Goal: Task Accomplishment & Management: Manage account settings

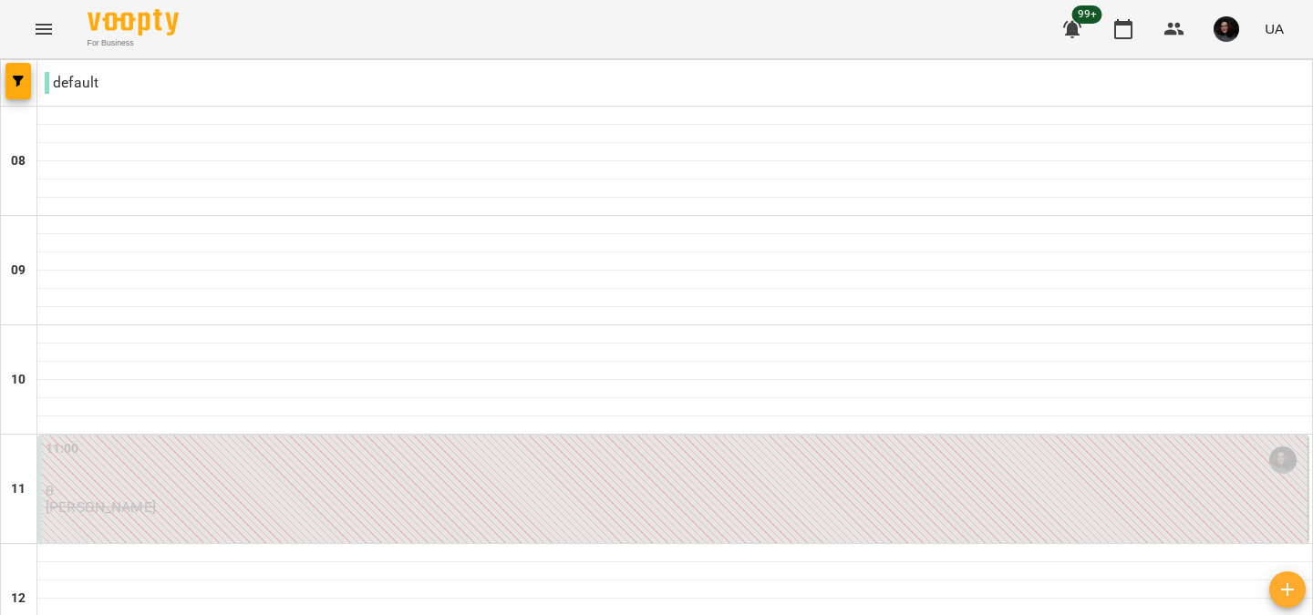
scroll to position [924, 0]
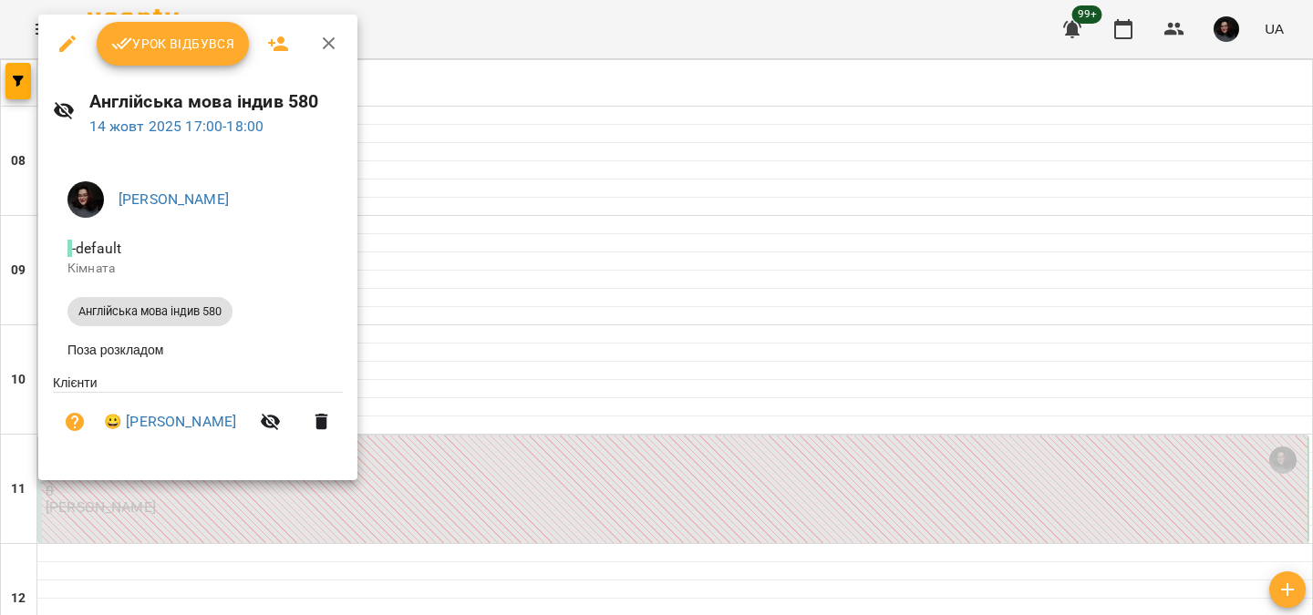
click at [166, 45] on span "Урок відбувся" at bounding box center [173, 44] width 124 height 22
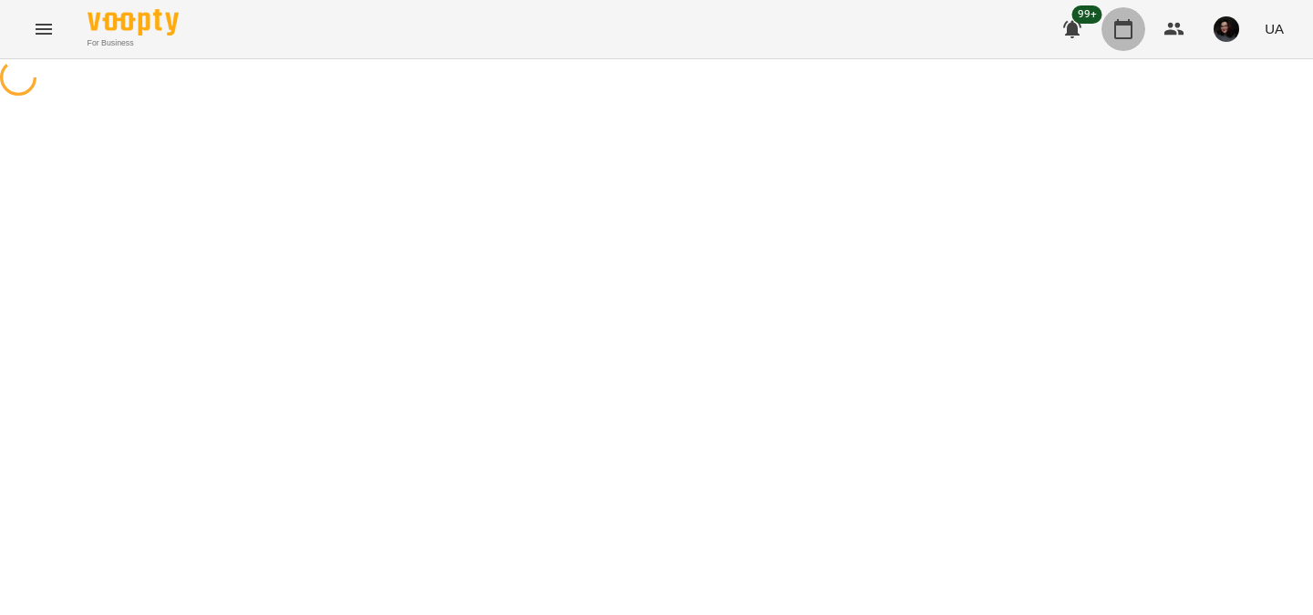
click at [1130, 30] on icon "button" at bounding box center [1123, 29] width 22 height 22
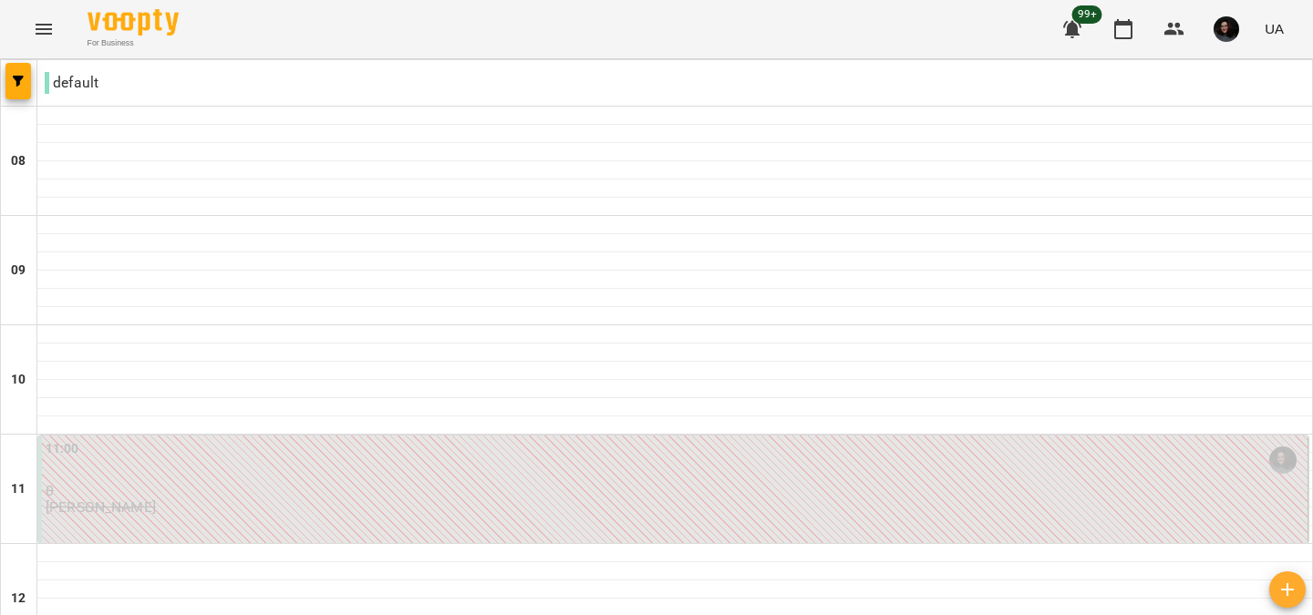
scroll to position [1140, 0]
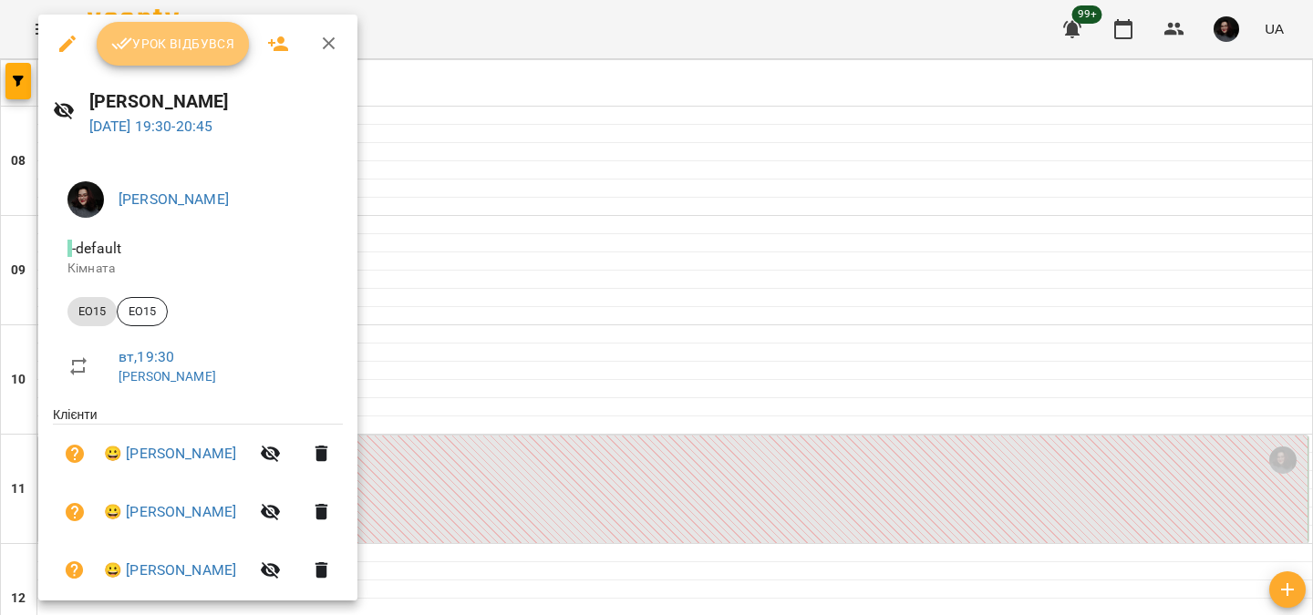
click at [162, 53] on span "Урок відбувся" at bounding box center [173, 44] width 124 height 22
